Goal: Navigation & Orientation: Find specific page/section

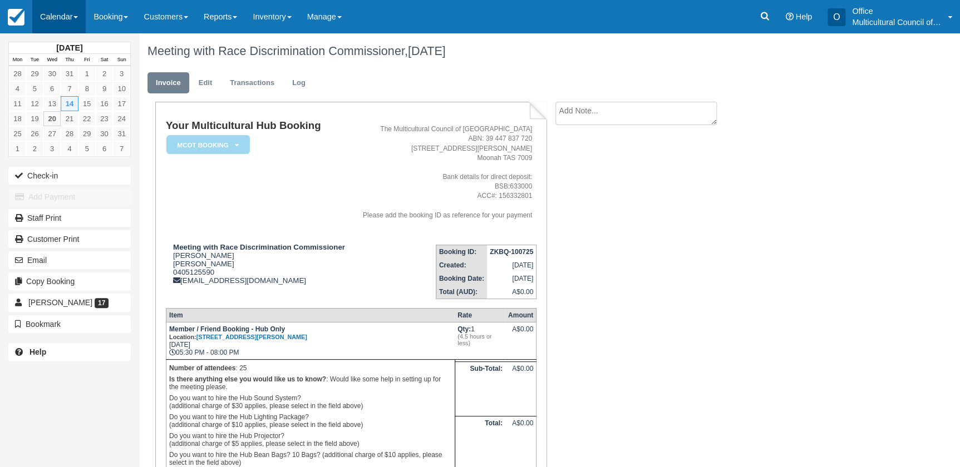
click at [51, 33] on link "Calendar" at bounding box center [58, 16] width 53 height 33
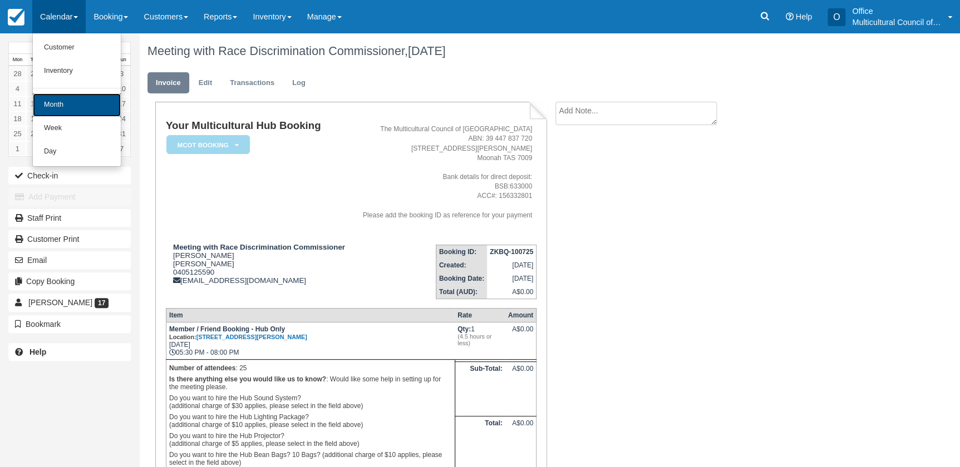
click at [79, 110] on link "Month" at bounding box center [77, 104] width 88 height 23
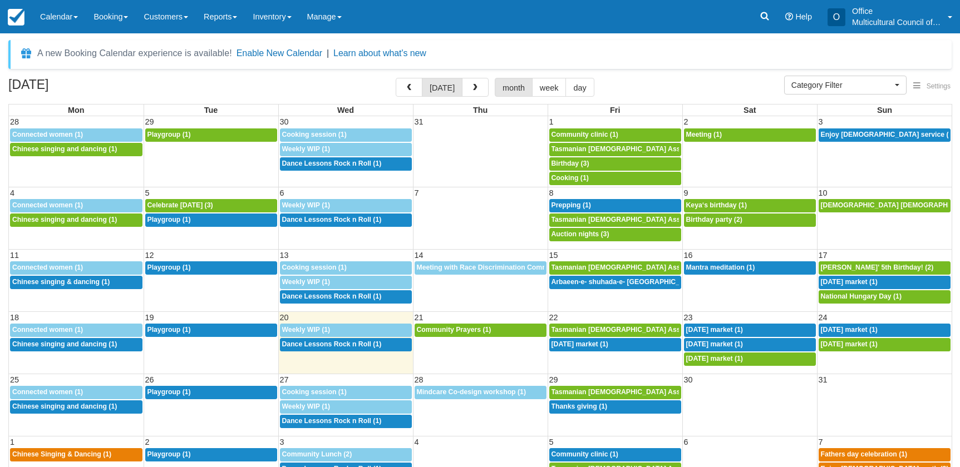
select select
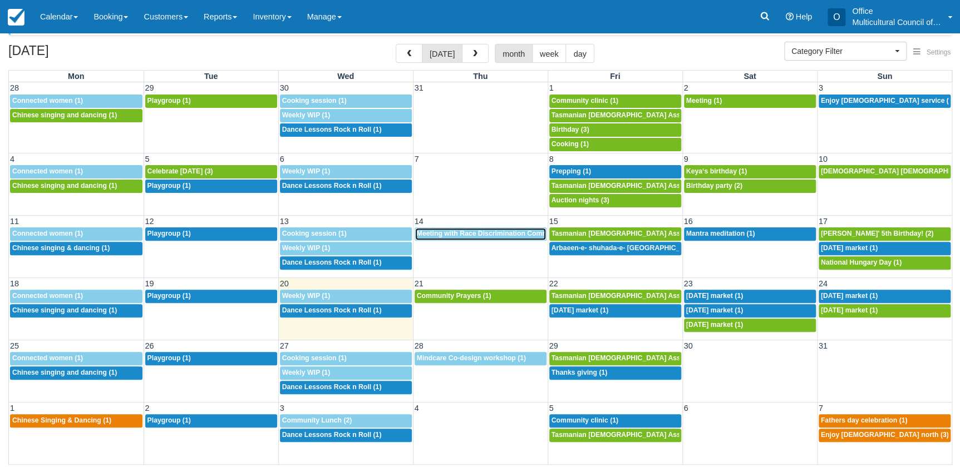
click at [440, 234] on span "Meeting with Race Discrimination Commissioner (1)" at bounding box center [501, 234] width 168 height 8
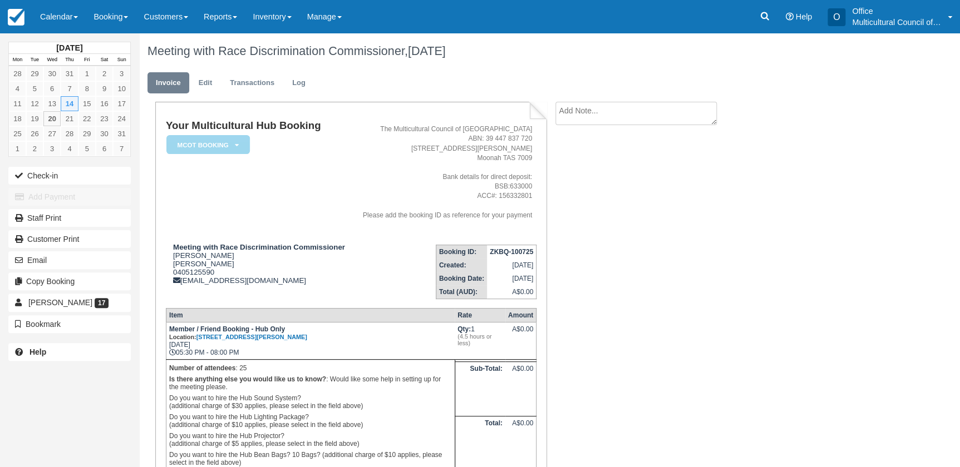
drag, startPoint x: 53, startPoint y: 16, endPoint x: 83, endPoint y: 61, distance: 54.0
click at [53, 16] on link "Calendar" at bounding box center [58, 16] width 53 height 33
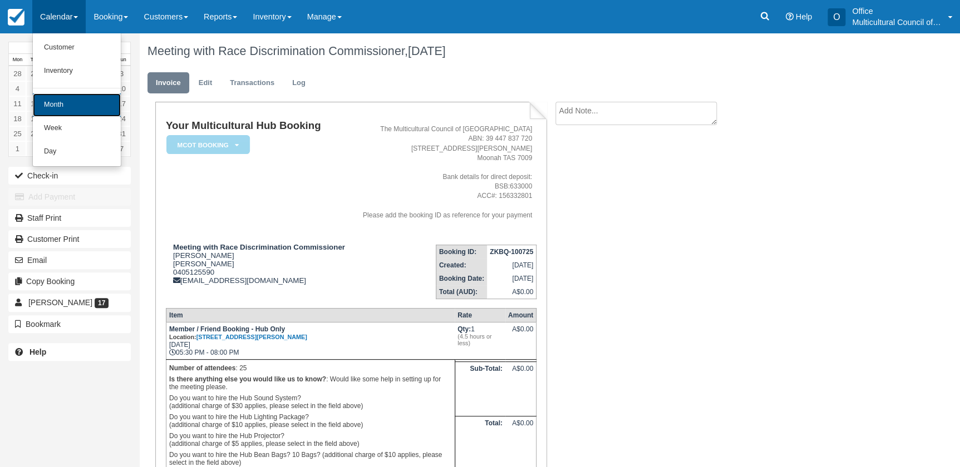
click at [81, 97] on link "Month" at bounding box center [77, 104] width 88 height 23
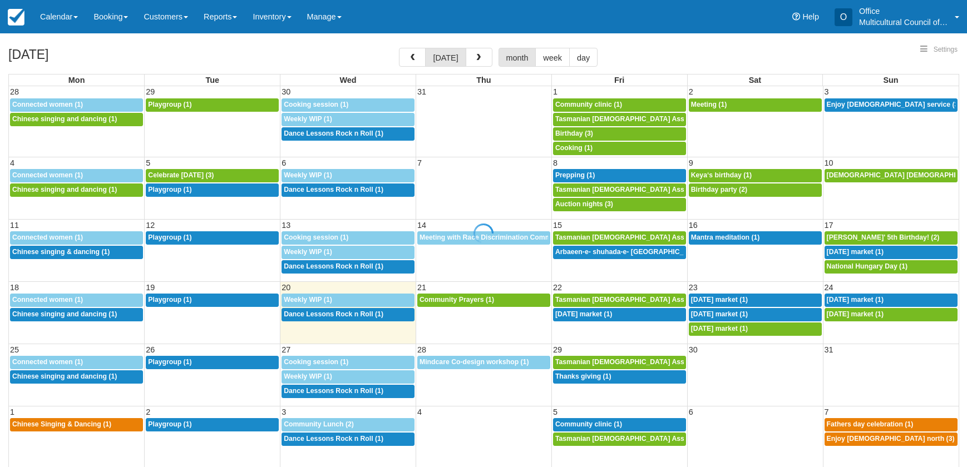
select select
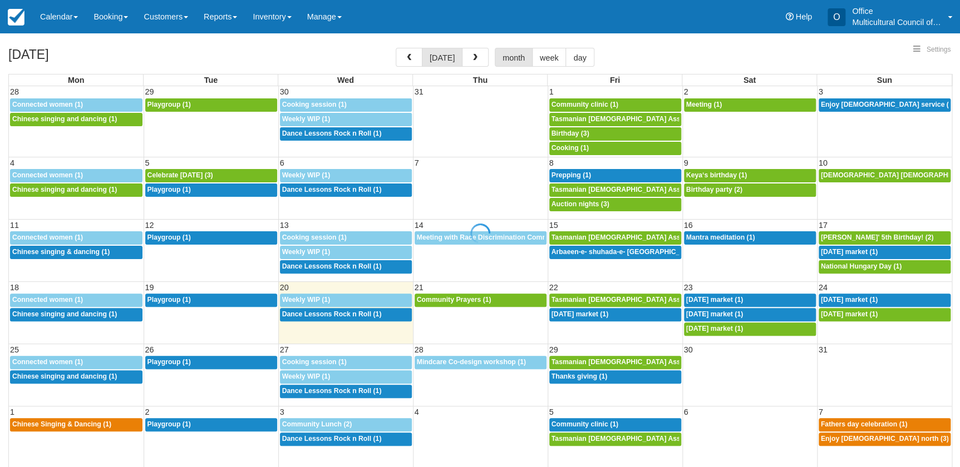
select select
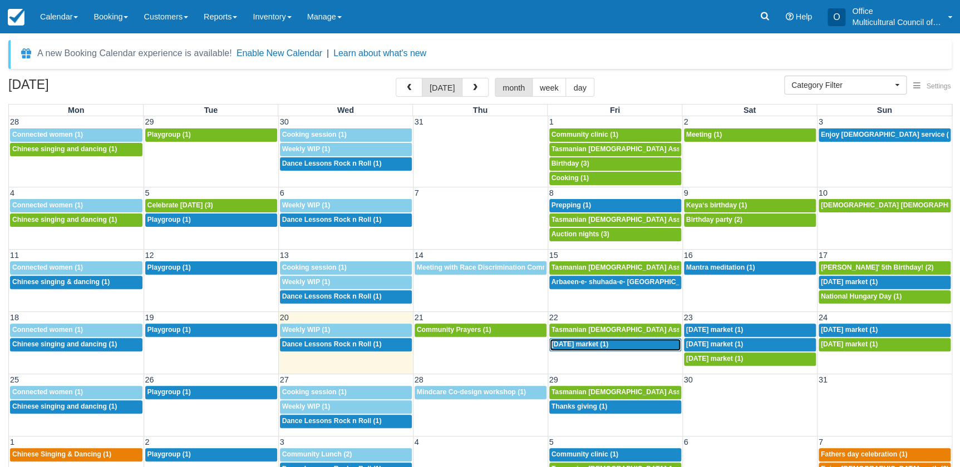
click at [598, 346] on span "Independence day market (1)" at bounding box center [579, 345] width 57 height 8
select select
click at [710, 326] on span "[DATE] market (1)" at bounding box center [714, 330] width 57 height 8
select select
click at [724, 341] on span "[DATE] market (1)" at bounding box center [714, 345] width 57 height 8
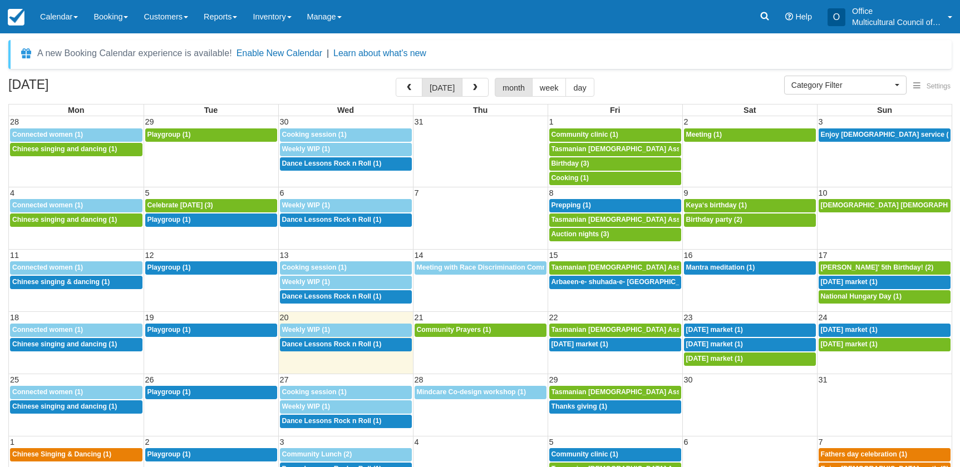
select select
click at [776, 356] on div "2p [DATE] market (1)" at bounding box center [749, 359] width 127 height 9
select select
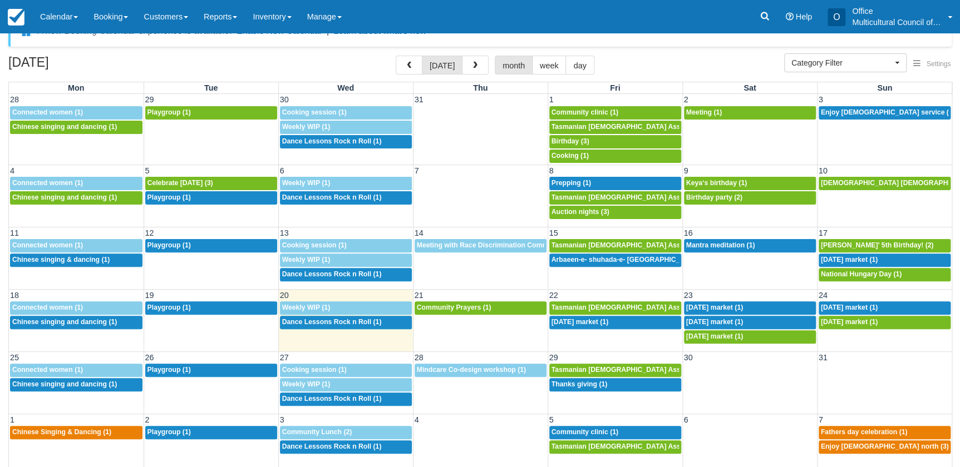
scroll to position [34, 0]
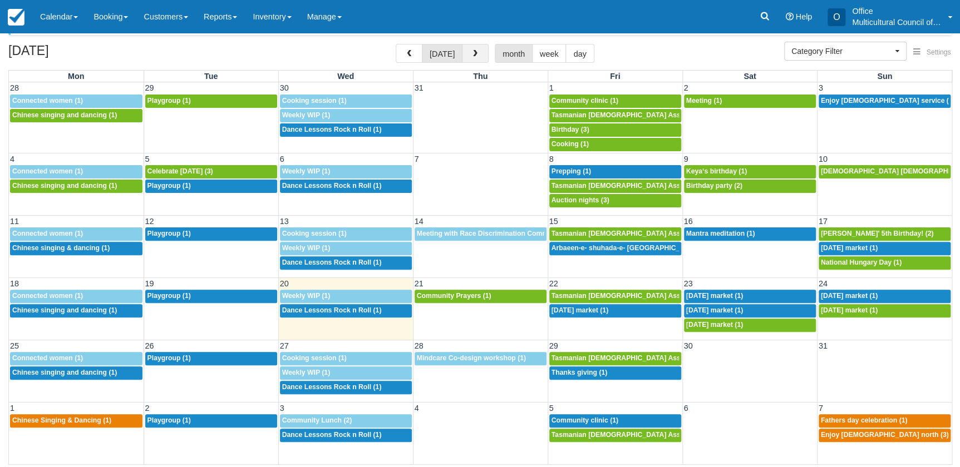
click at [473, 56] on span "button" at bounding box center [475, 54] width 8 height 8
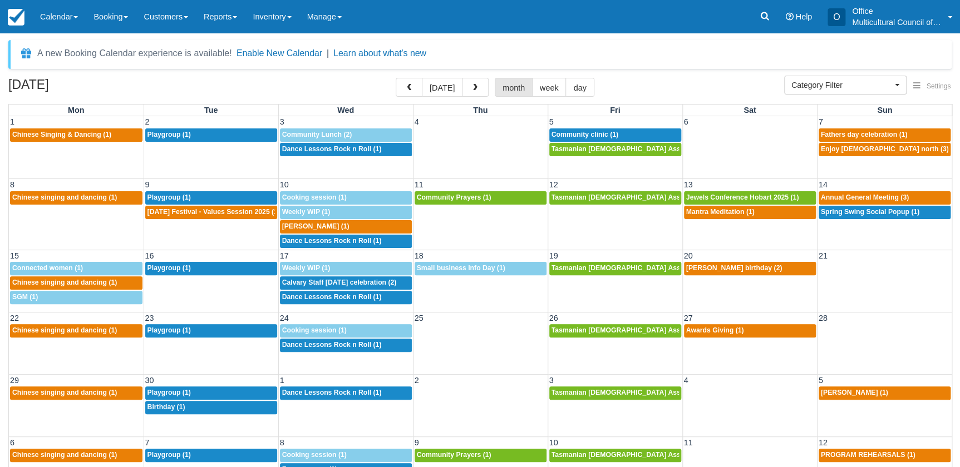
click at [473, 56] on div "A new Booking Calendar experience is available! Enable New Calendar | Learn abo…" at bounding box center [479, 54] width 943 height 29
click at [471, 87] on span "button" at bounding box center [475, 88] width 8 height 8
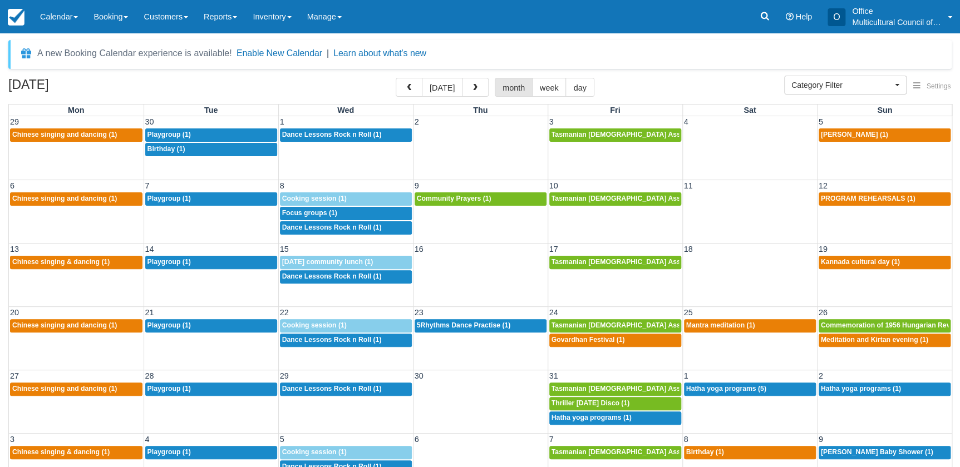
click at [471, 87] on span "button" at bounding box center [475, 88] width 8 height 8
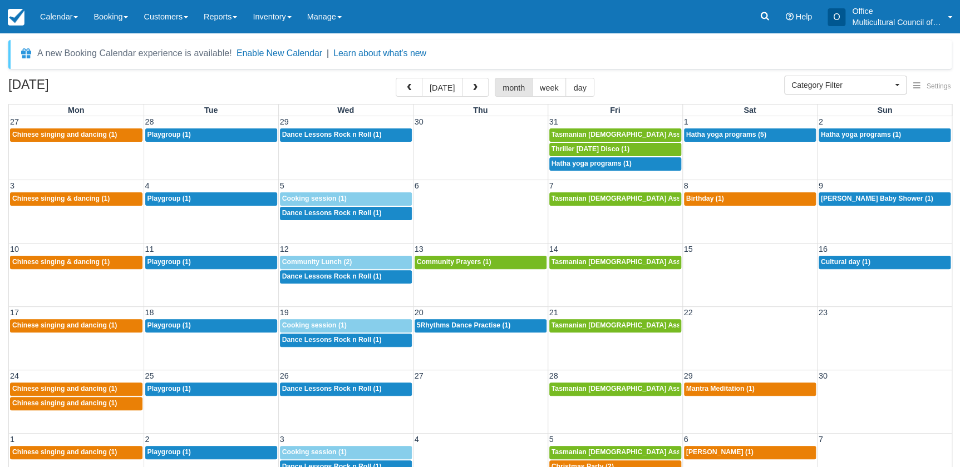
click at [471, 87] on span "button" at bounding box center [475, 88] width 8 height 8
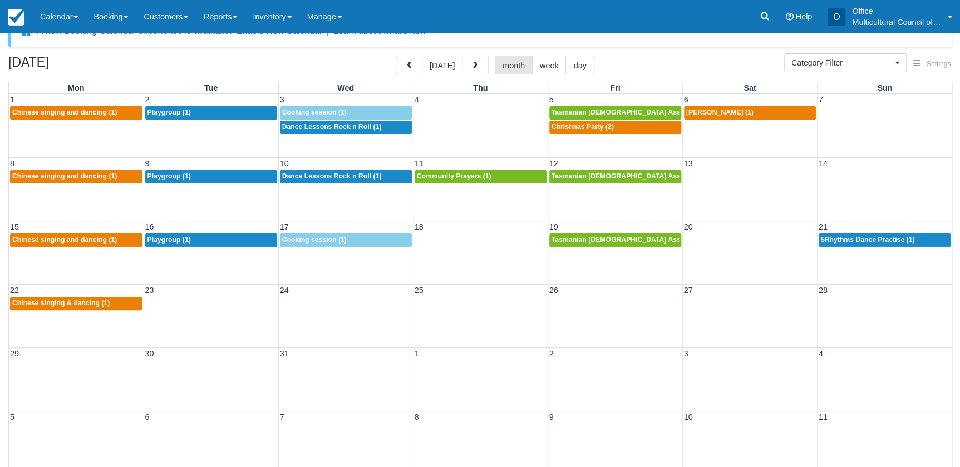
scroll to position [34, 0]
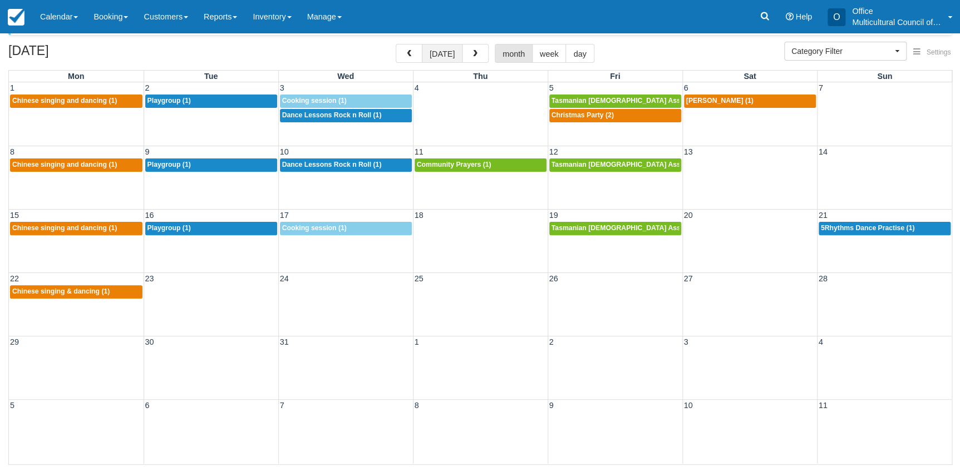
click at [441, 51] on button "[DATE]" at bounding box center [442, 53] width 41 height 19
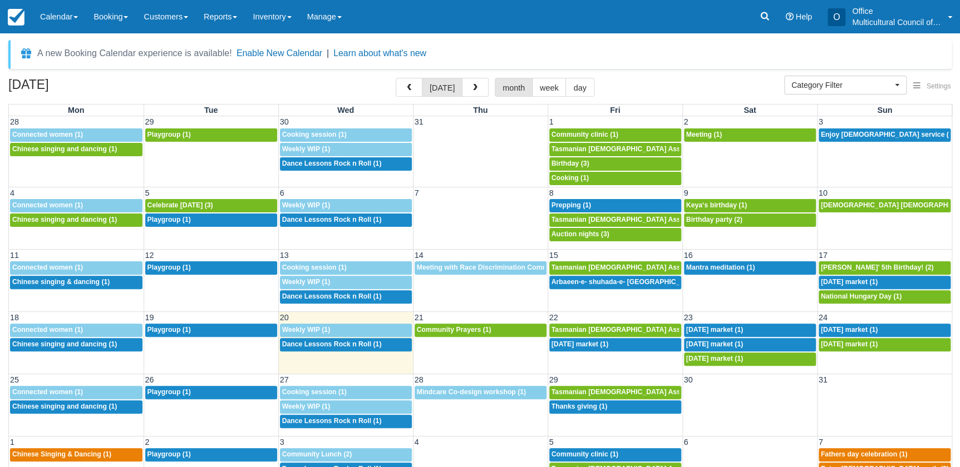
scroll to position [34, 0]
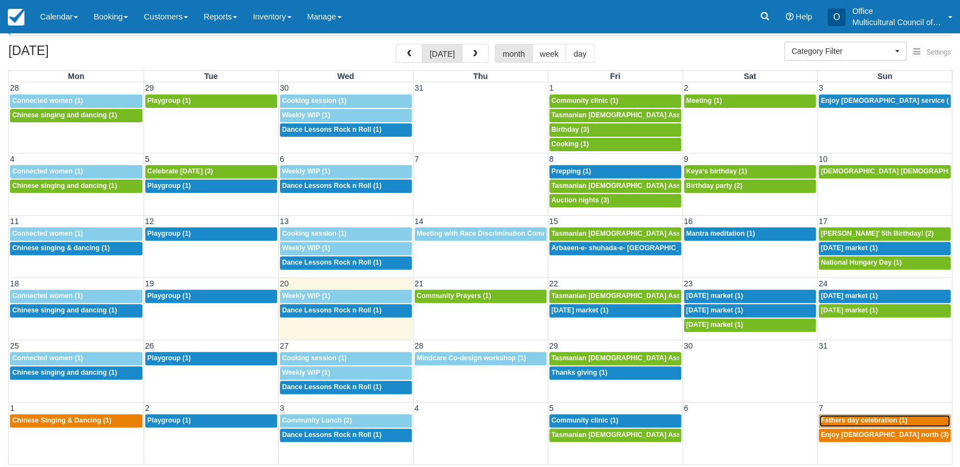
click at [879, 419] on span "Fathers day celebration (1)" at bounding box center [864, 421] width 87 height 8
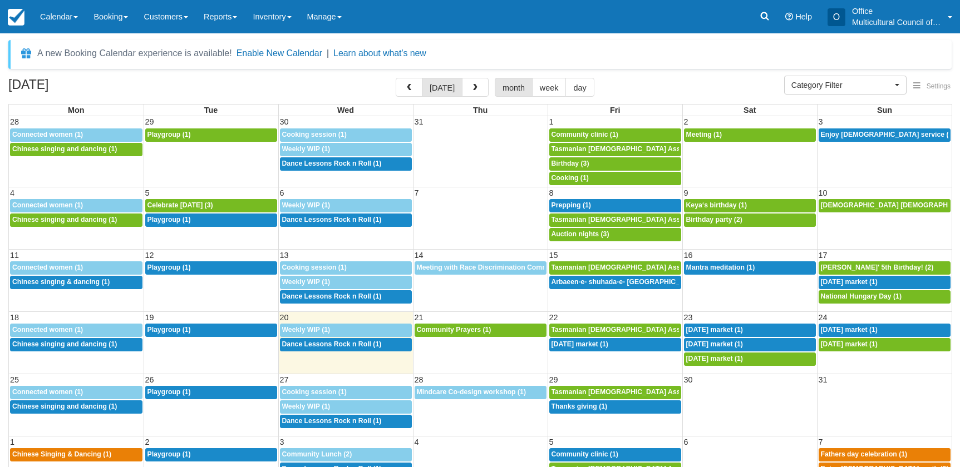
select select
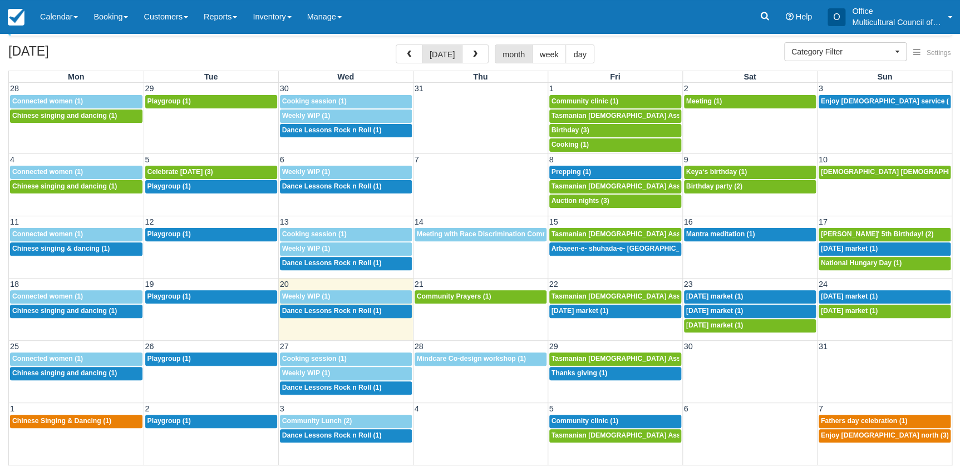
scroll to position [34, 0]
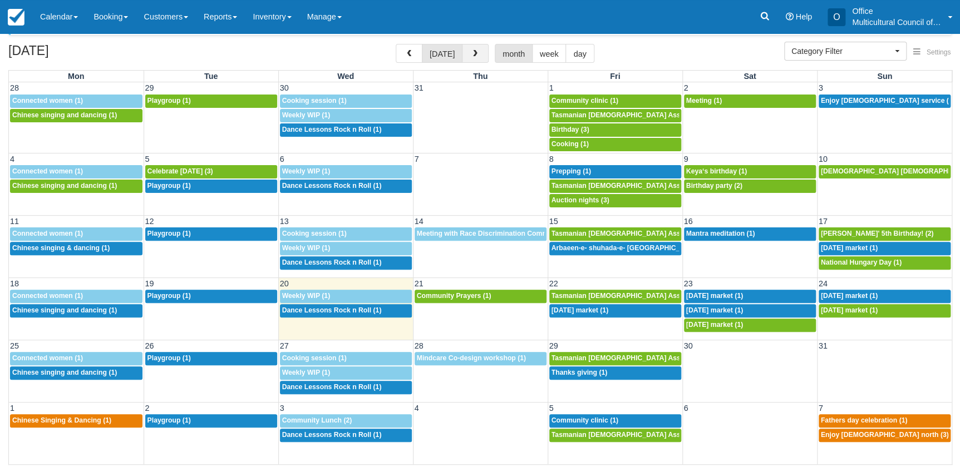
click at [466, 56] on button "button" at bounding box center [475, 53] width 27 height 19
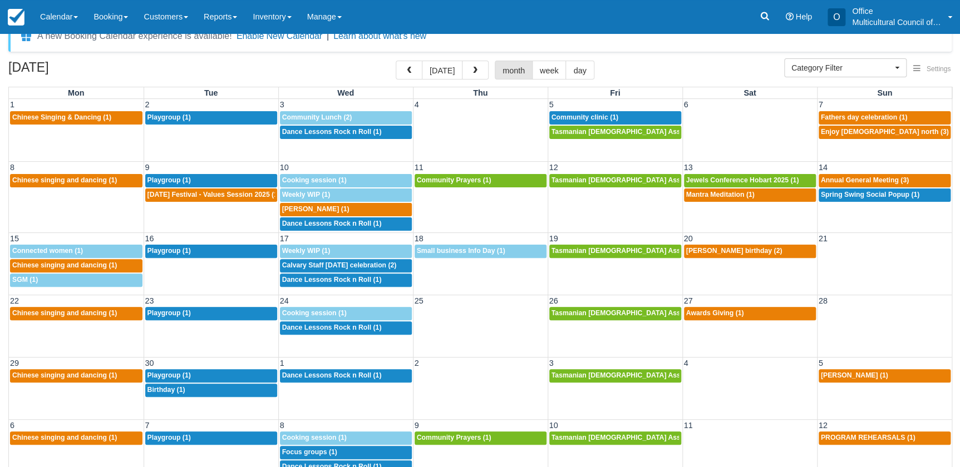
scroll to position [34, 0]
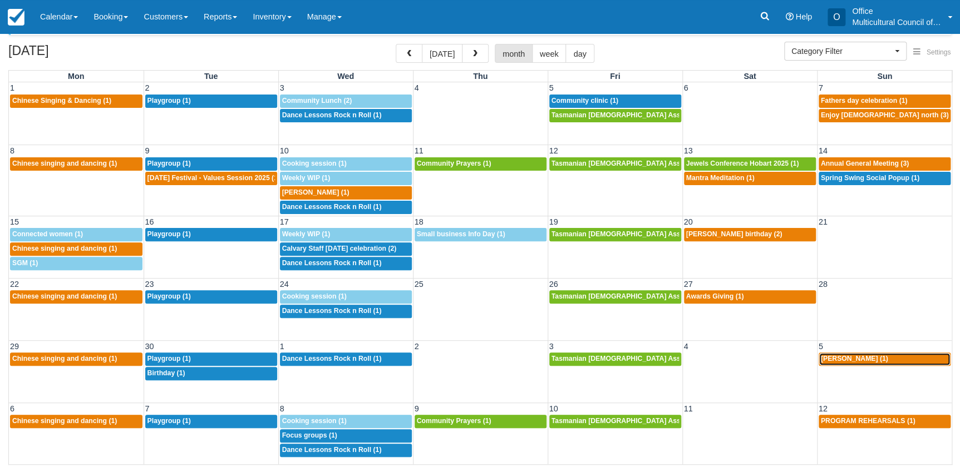
click at [826, 362] on div "1p Junying Xu (1)" at bounding box center [885, 359] width 128 height 9
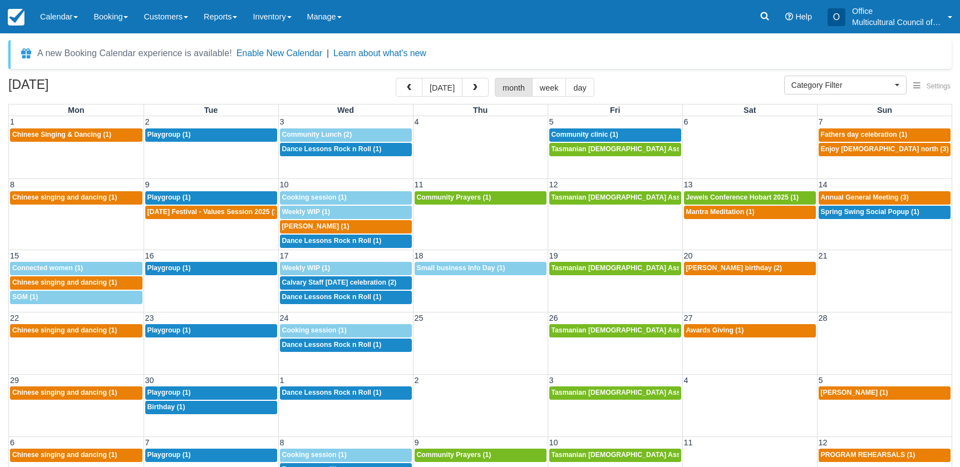
select select
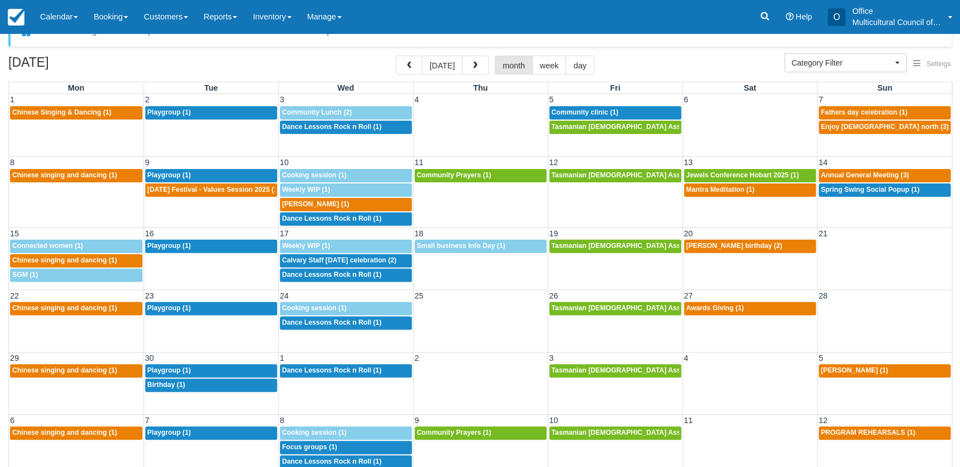
scroll to position [35, 0]
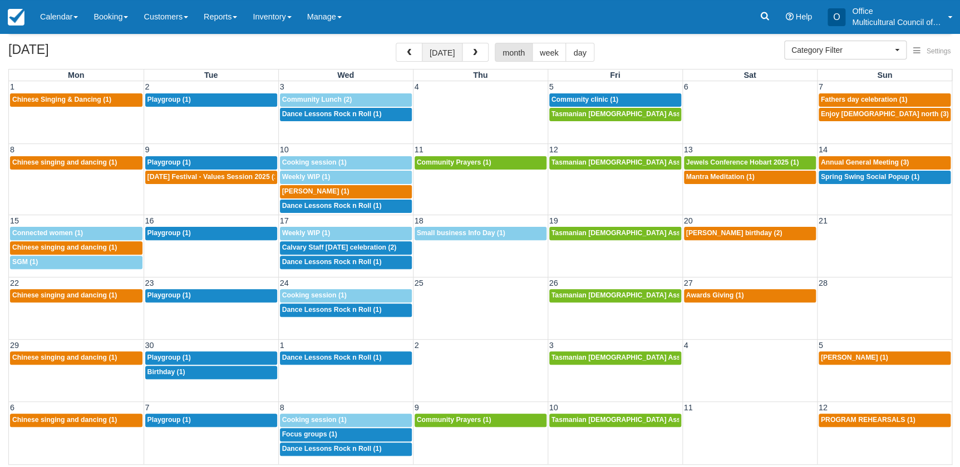
click at [434, 52] on button "[DATE]" at bounding box center [442, 52] width 41 height 19
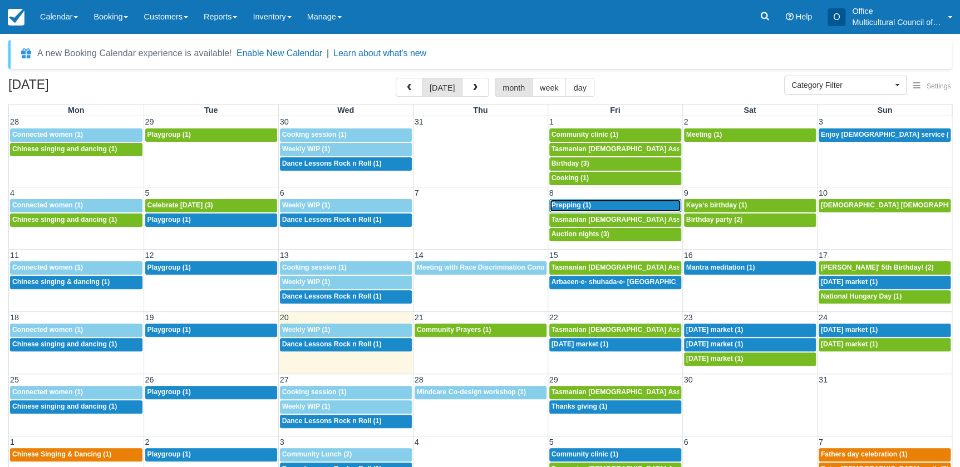
click at [590, 202] on div "11a Prepping (1)" at bounding box center [614, 205] width 127 height 9
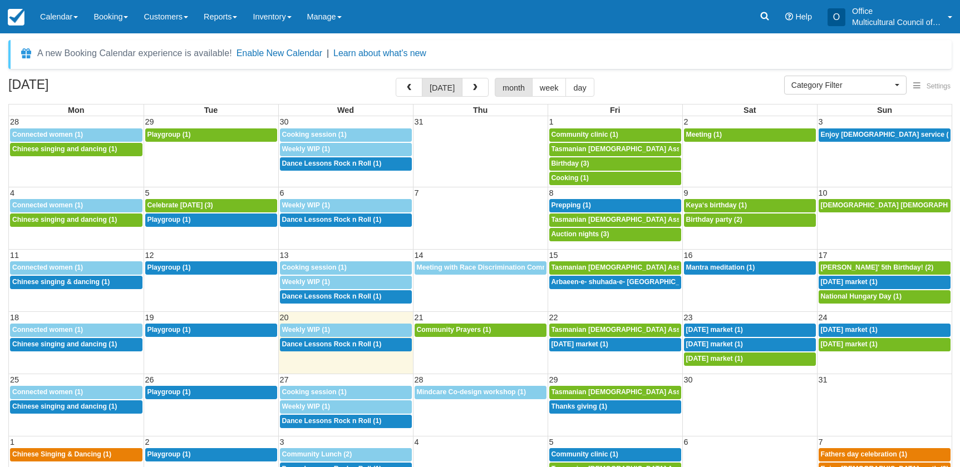
select select
click at [410, 89] on span "button" at bounding box center [409, 88] width 8 height 8
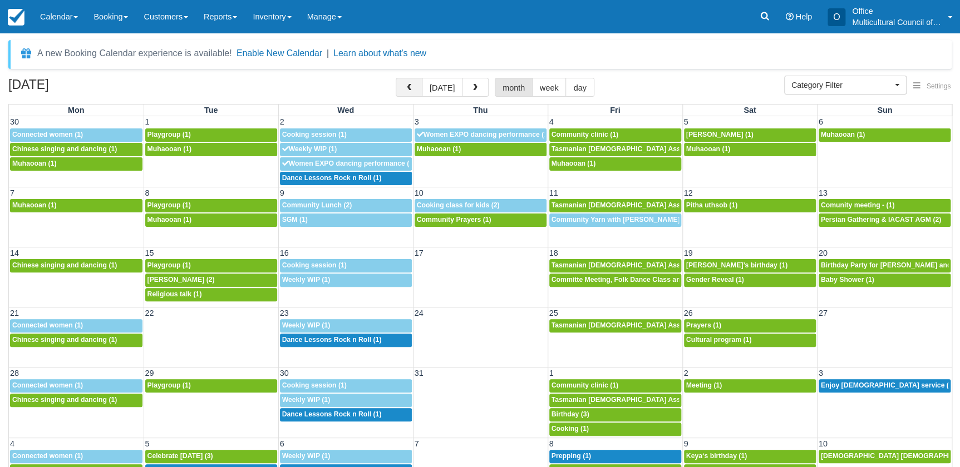
click at [410, 89] on span "button" at bounding box center [409, 88] width 8 height 8
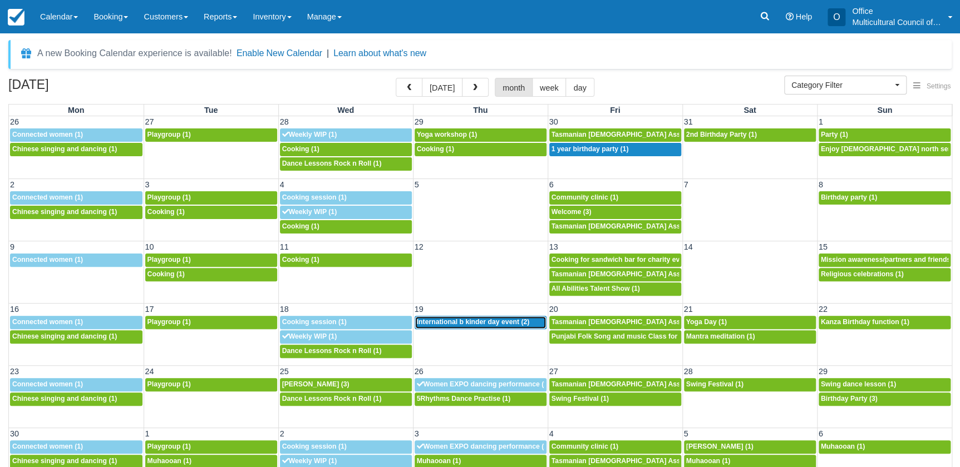
click at [479, 322] on span "International b kinder day event (2)" at bounding box center [473, 322] width 113 height 8
select select
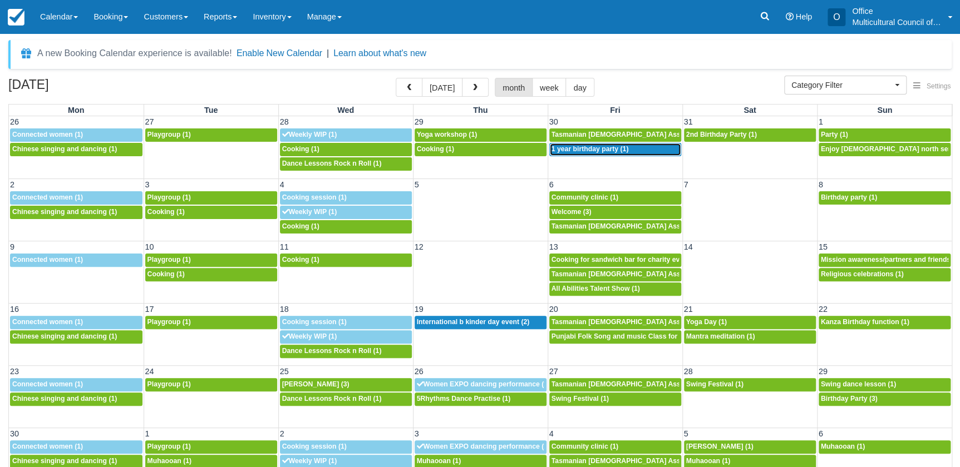
click at [567, 153] on div "3p 1 year birthday party (1)" at bounding box center [614, 149] width 127 height 9
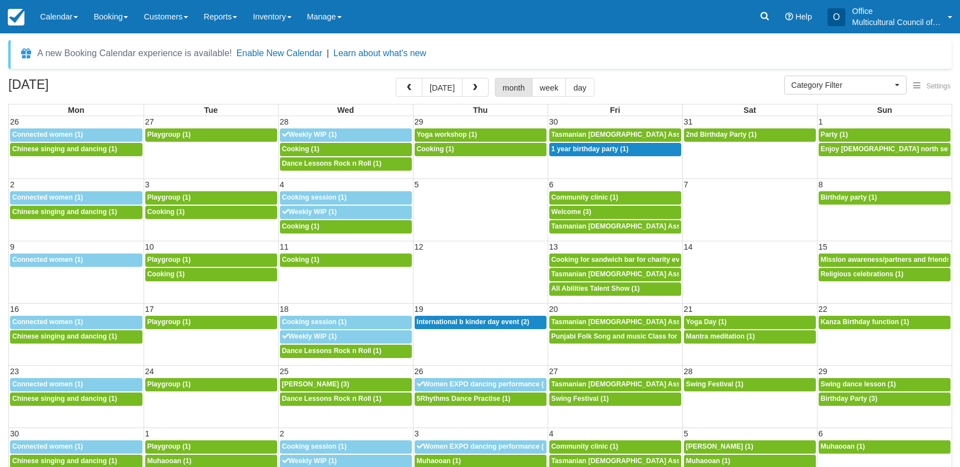
select select
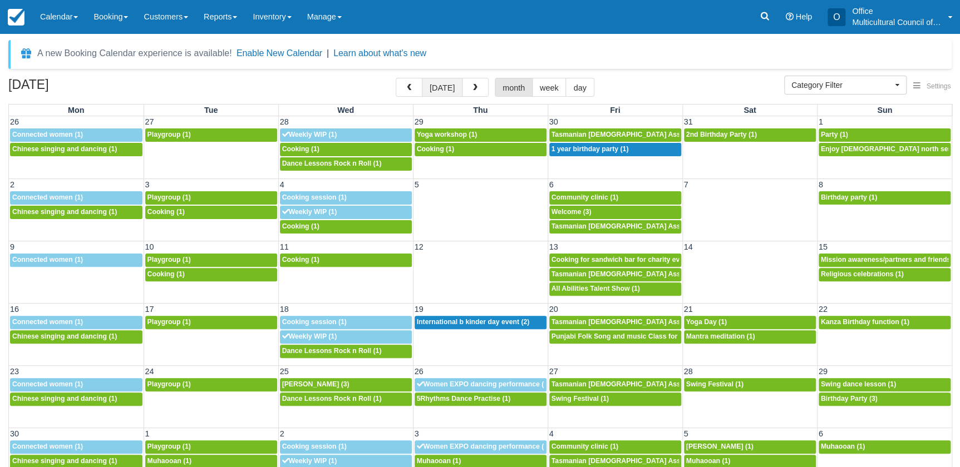
click at [432, 88] on button "[DATE]" at bounding box center [442, 87] width 41 height 19
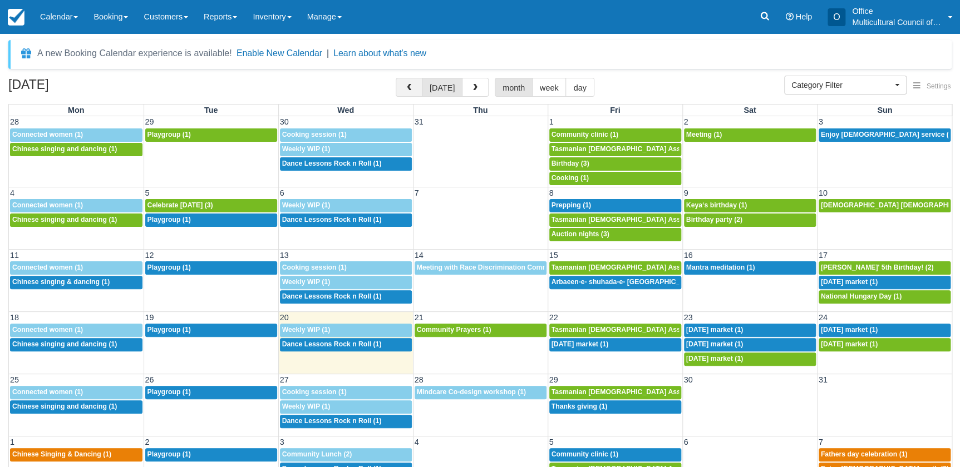
click at [408, 89] on span "button" at bounding box center [409, 88] width 8 height 8
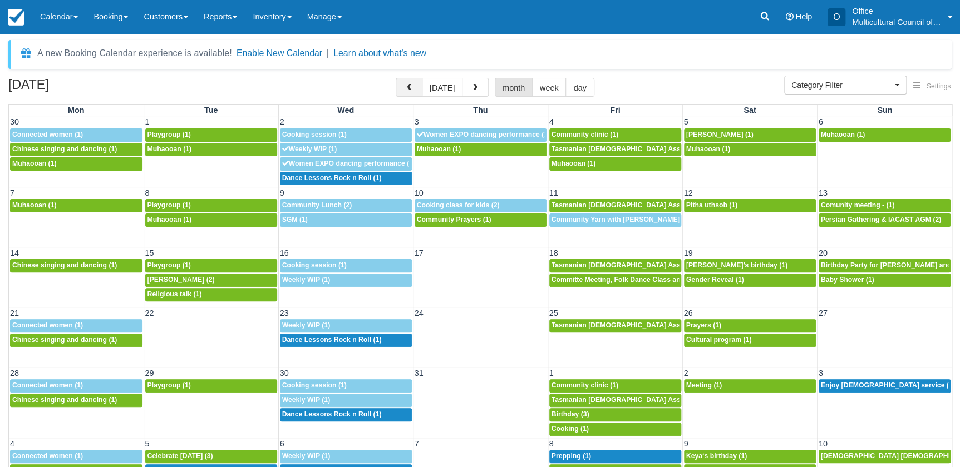
click at [408, 89] on span "button" at bounding box center [409, 88] width 8 height 8
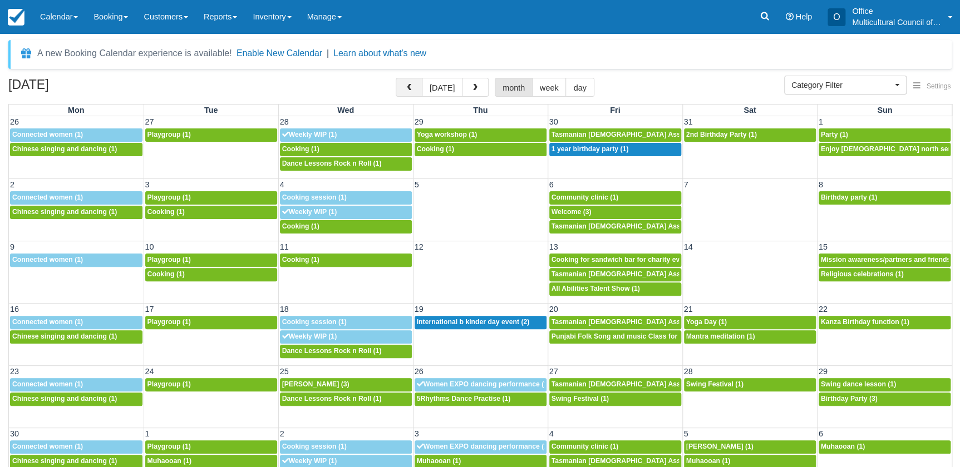
click at [408, 89] on span "button" at bounding box center [409, 88] width 8 height 8
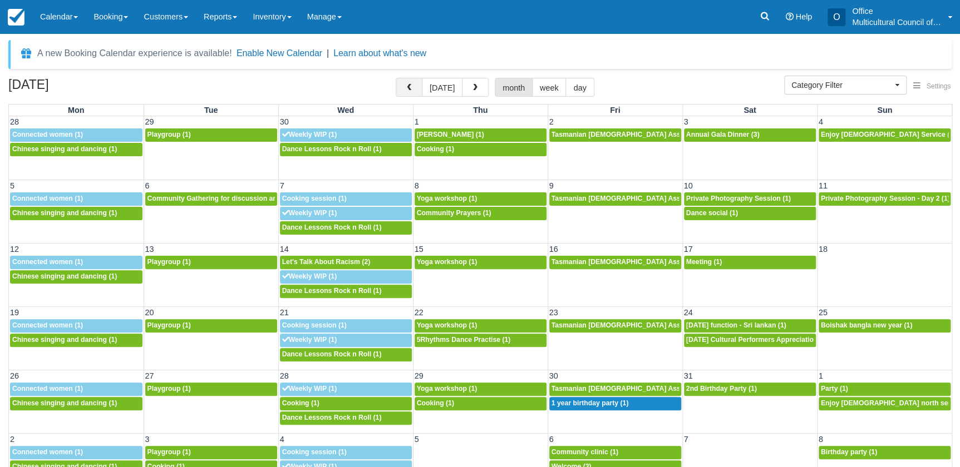
click at [408, 89] on span "button" at bounding box center [409, 88] width 8 height 8
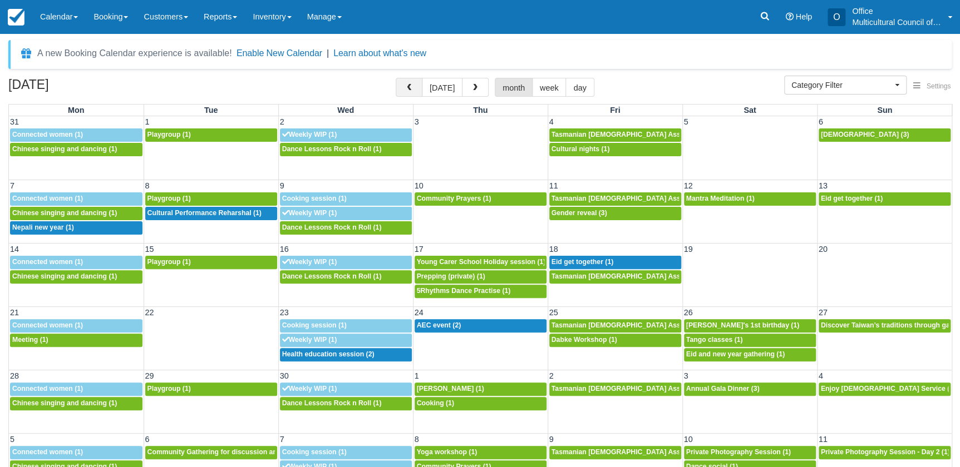
click at [408, 89] on span "button" at bounding box center [409, 88] width 8 height 8
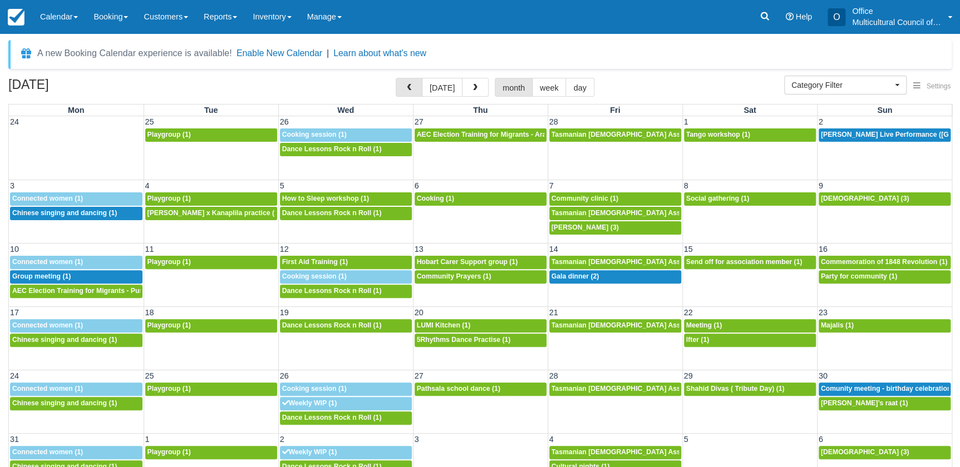
click at [408, 89] on span "button" at bounding box center [409, 88] width 8 height 8
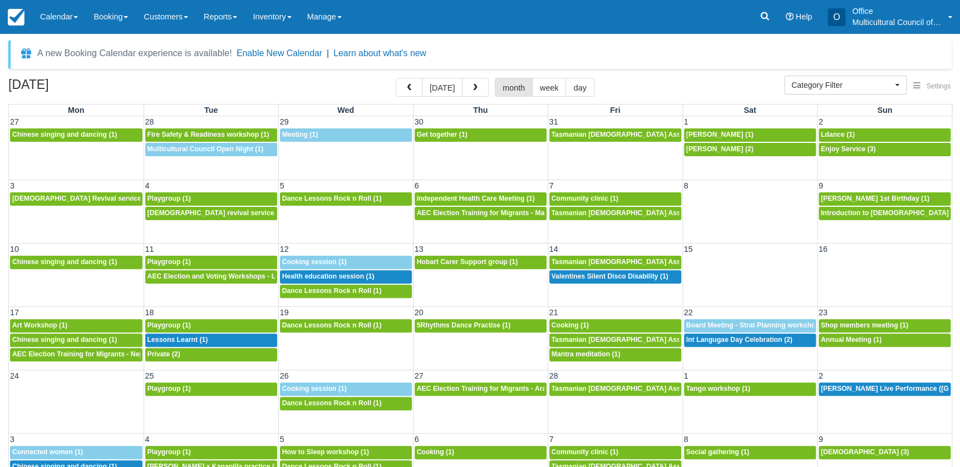
click at [408, 89] on span "button" at bounding box center [409, 88] width 8 height 8
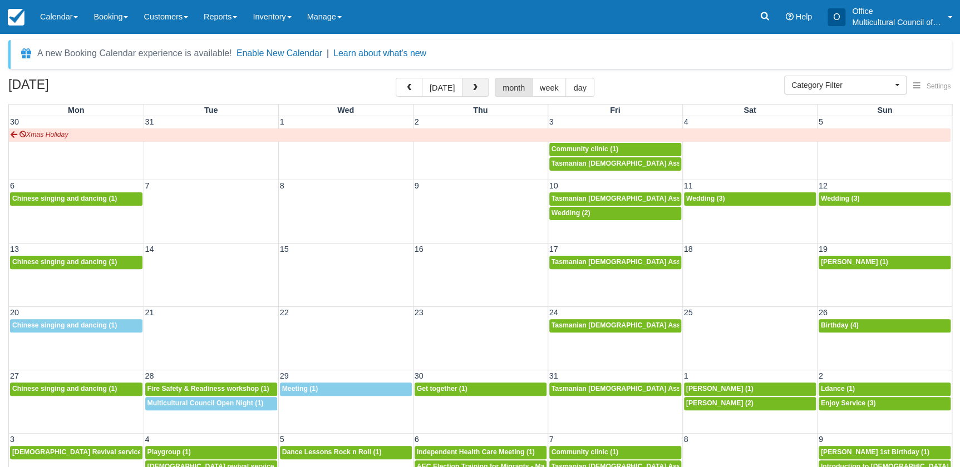
click at [475, 81] on button "button" at bounding box center [475, 87] width 27 height 19
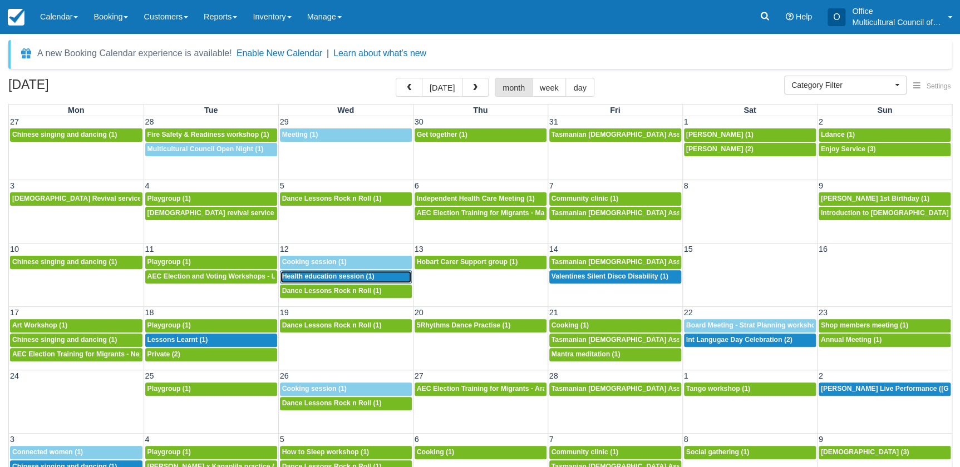
click at [302, 273] on div "2p Health education session (1)" at bounding box center [345, 277] width 127 height 9
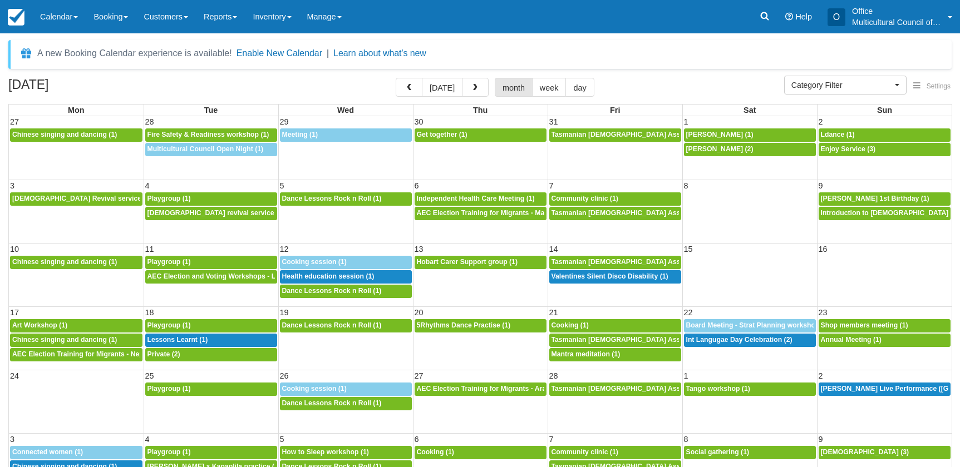
select select
click at [221, 341] on div "12:30p Lessons Learnt (1)" at bounding box center [210, 340] width 127 height 9
select select
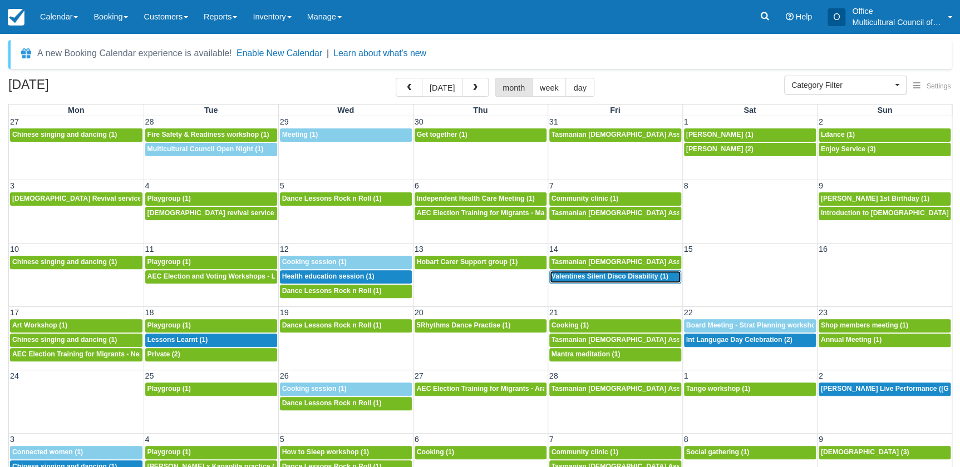
click at [568, 272] on link "5:30p Valentines Silent Disco Disability (1)" at bounding box center [615, 276] width 132 height 13
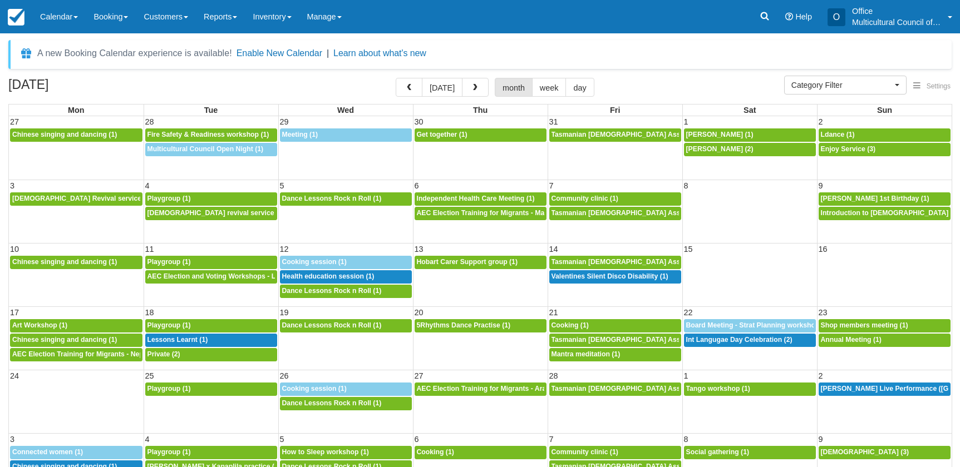
select select
click at [713, 340] on span "Int Langugae Day Celebration (2)" at bounding box center [739, 340] width 106 height 8
select select
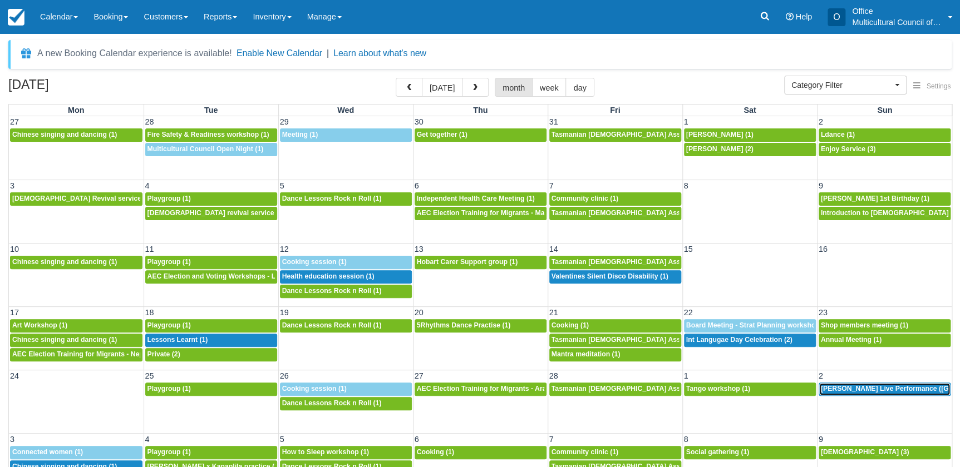
click at [867, 386] on span "[PERSON_NAME] Live Performance ([GEOGRAPHIC_DATA]) (4)" at bounding box center [923, 389] width 205 height 8
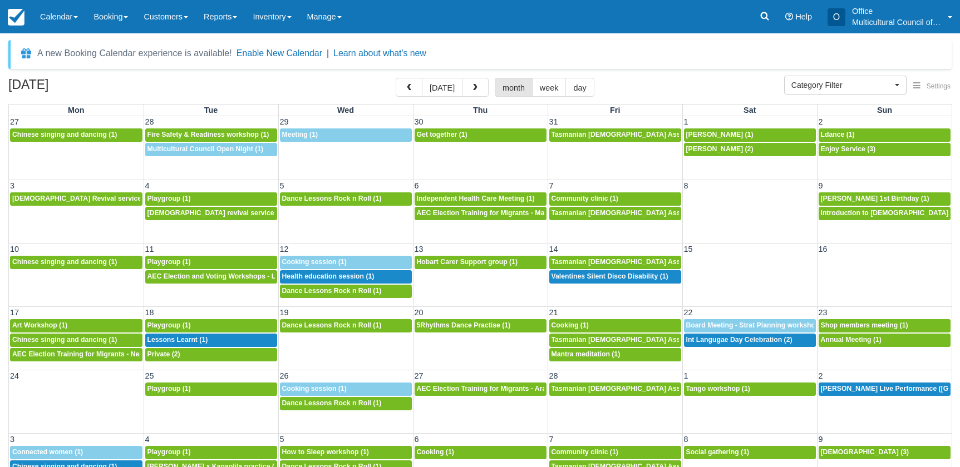
select select
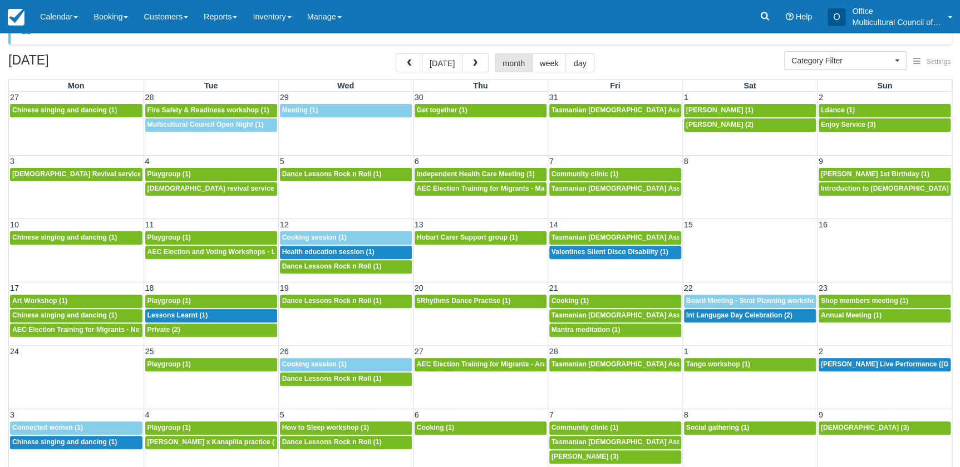
scroll to position [35, 0]
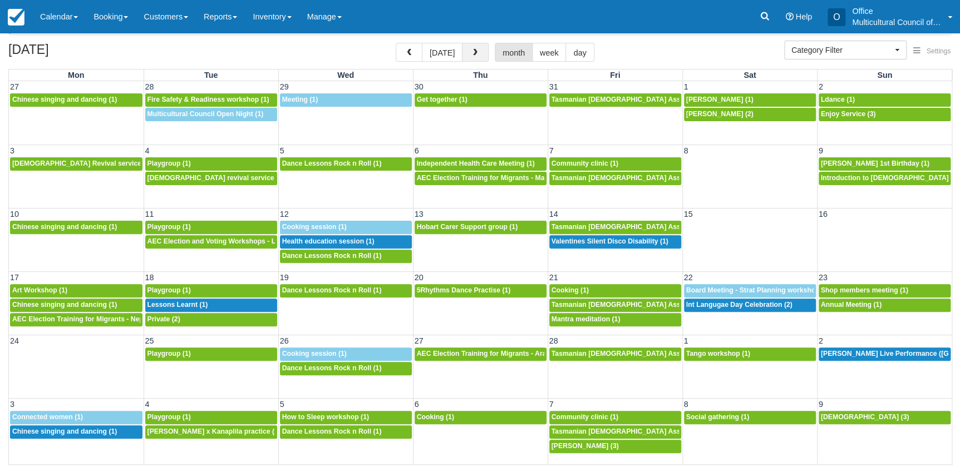
click at [471, 56] on span "button" at bounding box center [475, 53] width 8 height 8
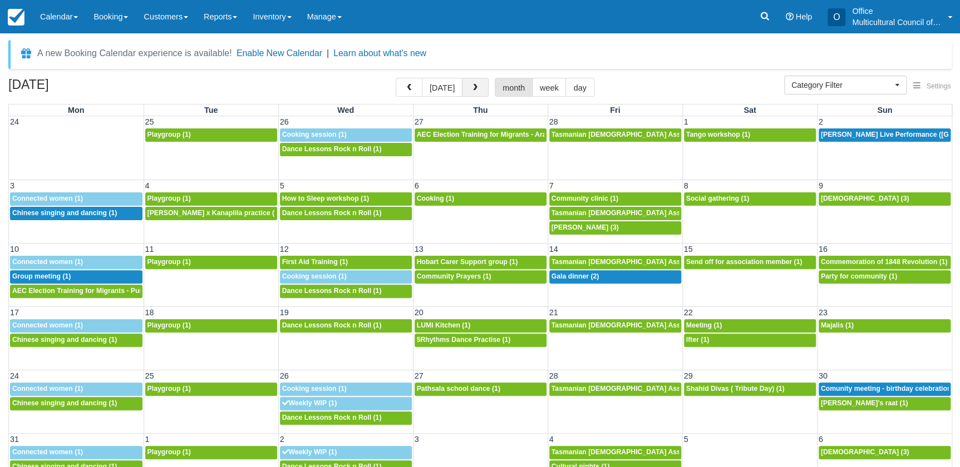
click at [467, 56] on div "A new Booking Calendar experience is available! Enable New Calendar | Learn abo…" at bounding box center [479, 54] width 943 height 29
click at [445, 92] on button "today" at bounding box center [442, 87] width 41 height 19
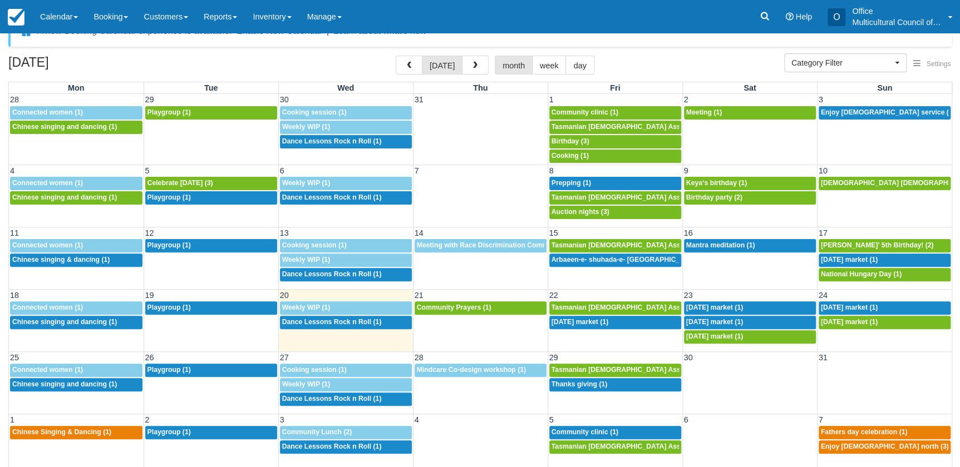
scroll to position [34, 0]
